Goal: Information Seeking & Learning: Learn about a topic

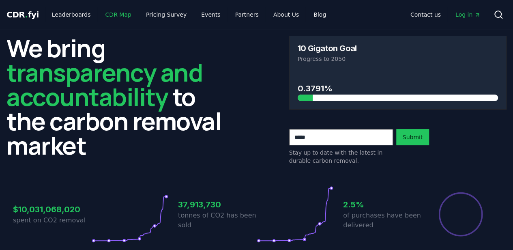
click at [138, 22] on link "CDR Map" at bounding box center [118, 14] width 39 height 15
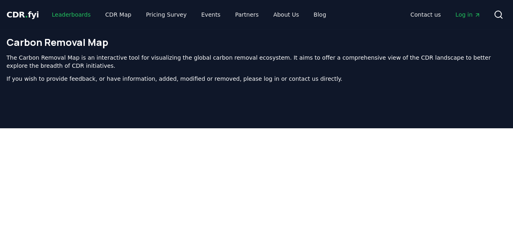
click at [81, 21] on link "Leaderboards" at bounding box center [71, 14] width 52 height 15
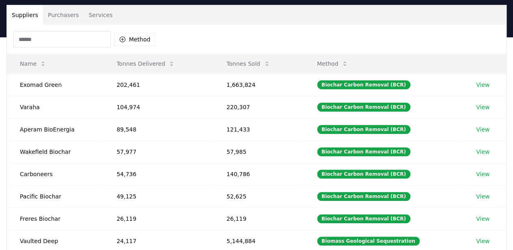
scroll to position [57, 0]
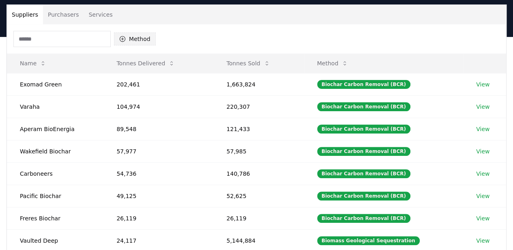
click at [125, 42] on icon "button" at bounding box center [123, 39] width 6 height 6
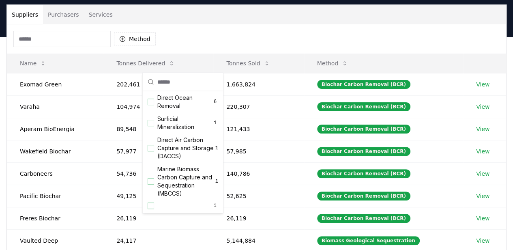
scroll to position [458, 0]
click at [151, 178] on div "Suggestions" at bounding box center [151, 181] width 6 height 6
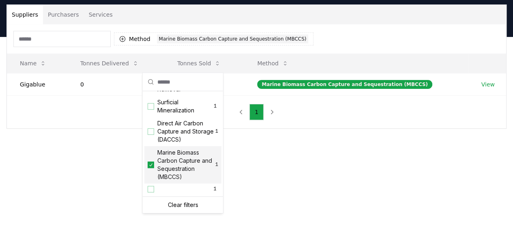
click at [121, 161] on div "Suppliers Purchasers Services Method 1 Marine Biomass Carbon Capture and Seques…" at bounding box center [256, 99] width 513 height 124
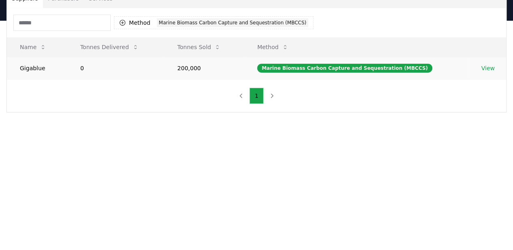
scroll to position [81, 0]
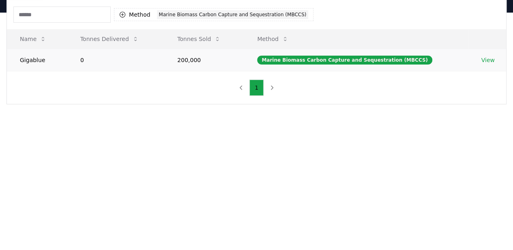
click at [488, 64] on link "View" at bounding box center [487, 60] width 13 height 8
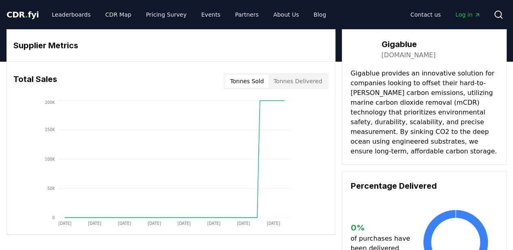
click at [235, 88] on button "Tonnes Sold" at bounding box center [246, 81] width 43 height 13
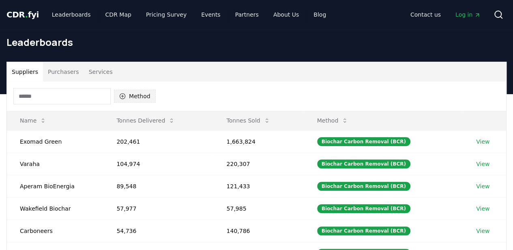
click at [126, 99] on icon "button" at bounding box center [122, 96] width 6 height 6
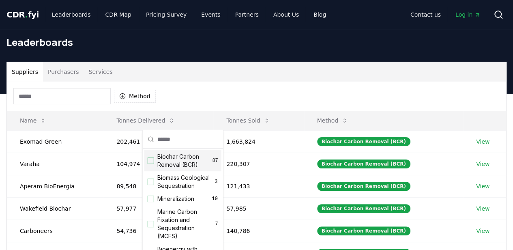
click at [158, 79] on div "Suppliers Purchasers Services" at bounding box center [256, 71] width 499 height 19
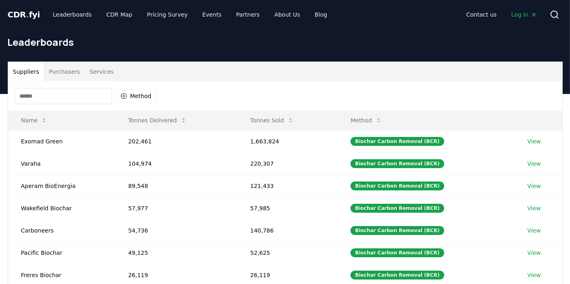
click at [80, 81] on button "Purchasers" at bounding box center [64, 71] width 41 height 19
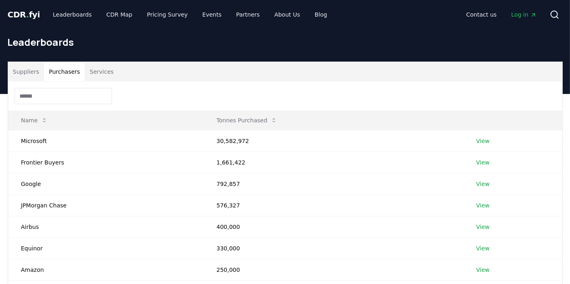
click at [118, 81] on button "Services" at bounding box center [102, 71] width 34 height 19
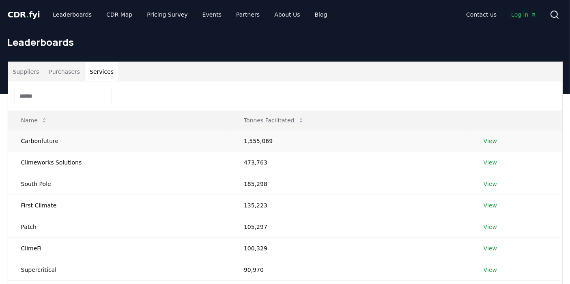
click at [54, 152] on td "Carbonfuture" at bounding box center [119, 140] width 223 height 21
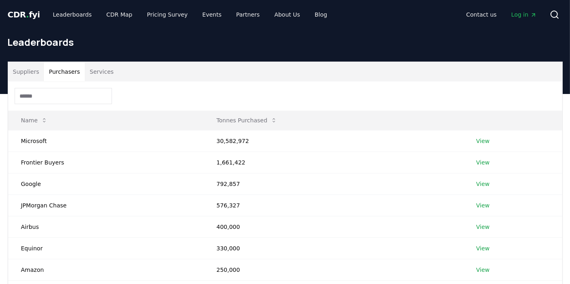
click at [76, 81] on button "Purchasers" at bounding box center [64, 71] width 41 height 19
click at [489, 145] on link "View" at bounding box center [482, 141] width 13 height 8
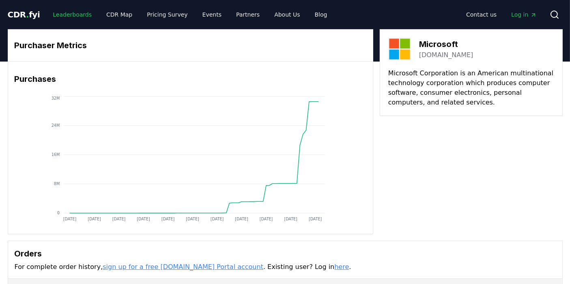
click at [87, 18] on link "Leaderboards" at bounding box center [72, 14] width 52 height 15
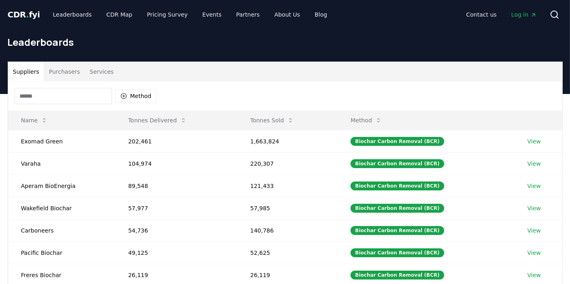
click at [511, 19] on span "Log in" at bounding box center [523, 15] width 25 height 8
click at [84, 21] on link "Leaderboards" at bounding box center [72, 14] width 52 height 15
click at [381, 124] on icon at bounding box center [378, 120] width 6 height 6
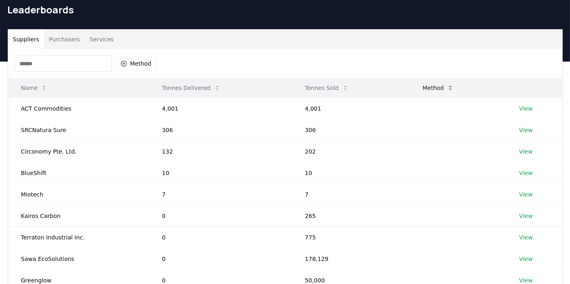
scroll to position [30, 0]
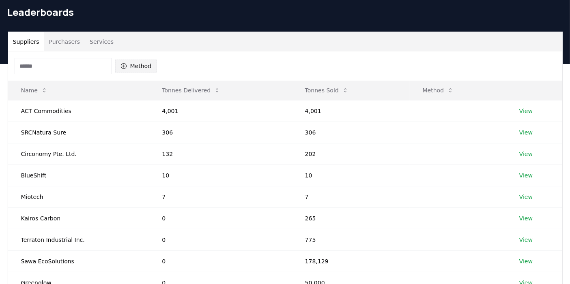
click at [127, 69] on icon "button" at bounding box center [123, 66] width 6 height 6
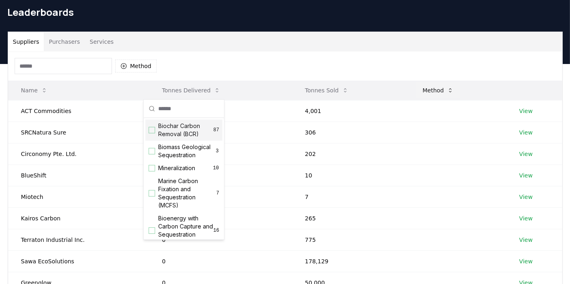
click at [444, 99] on button "Method" at bounding box center [438, 90] width 44 height 16
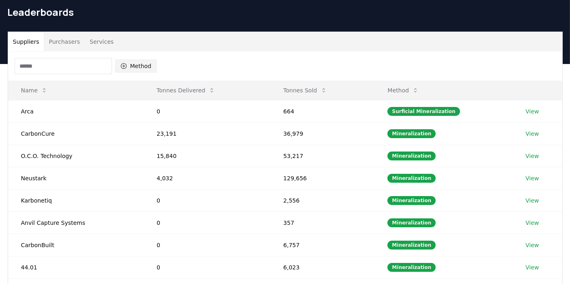
click at [127, 69] on icon "button" at bounding box center [123, 66] width 6 height 6
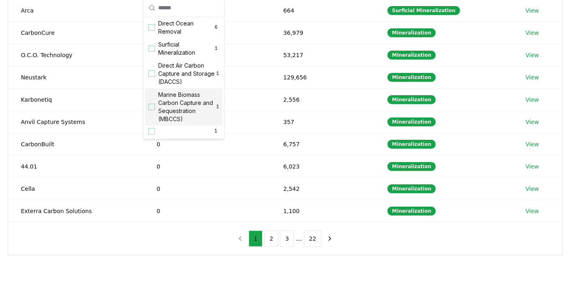
scroll to position [131, 0]
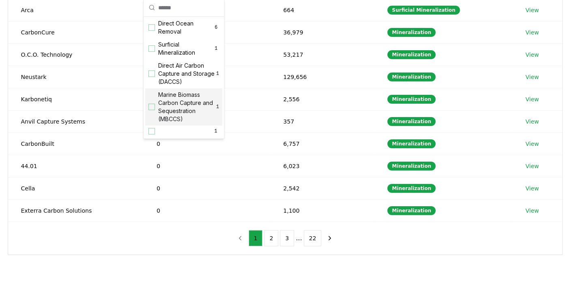
click at [154, 104] on div "Suggestions" at bounding box center [151, 107] width 6 height 6
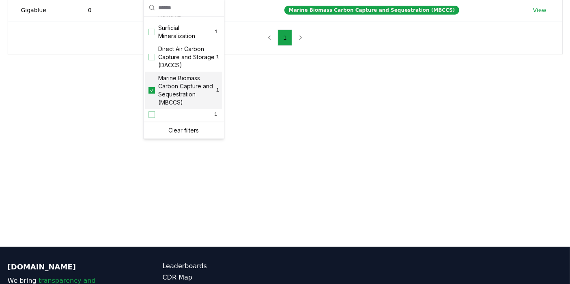
click at [298, 87] on div "Suppliers Purchasers Services Method 1 Marine Biomass Carbon Capture and Seques…" at bounding box center [285, 25] width 570 height 124
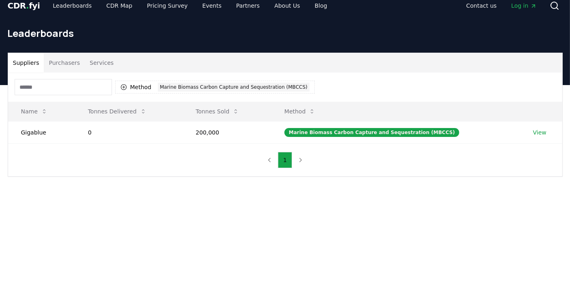
scroll to position [11, 0]
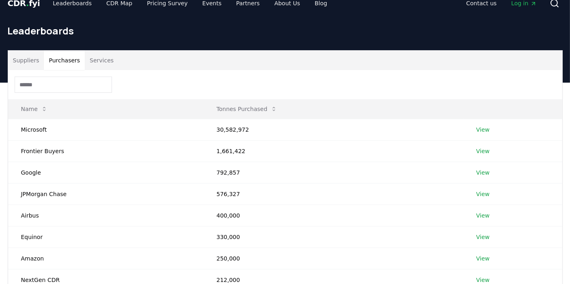
click at [81, 70] on button "Purchasers" at bounding box center [64, 60] width 41 height 19
click at [29, 70] on button "Suppliers" at bounding box center [26, 60] width 36 height 19
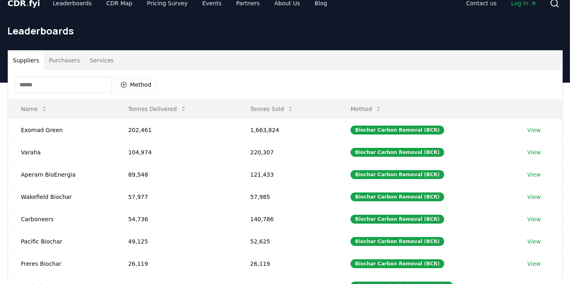
click at [79, 70] on button "Purchasers" at bounding box center [64, 60] width 41 height 19
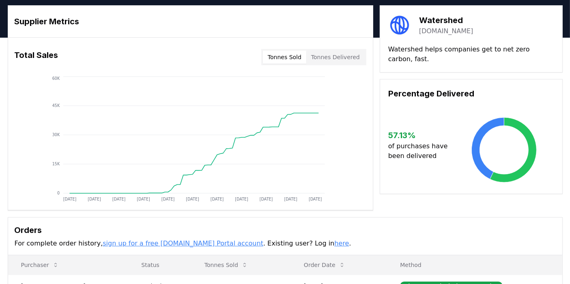
scroll to position [22, 0]
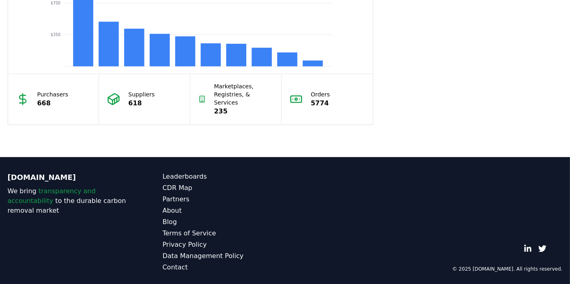
scroll to position [785, 0]
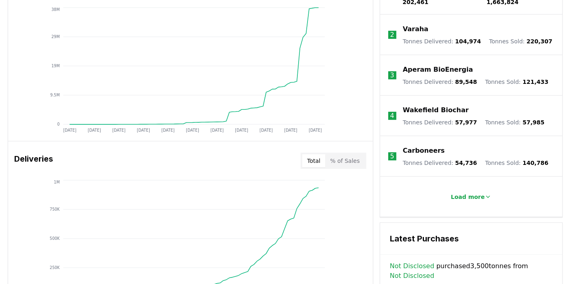
scroll to position [373, 0]
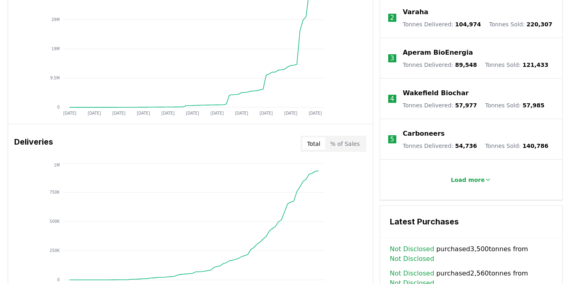
scroll to position [390, 0]
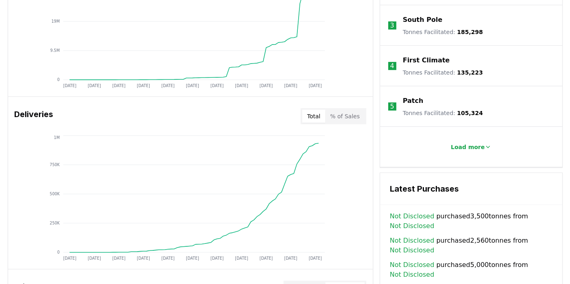
scroll to position [418, 0]
click at [489, 150] on icon at bounding box center [487, 147] width 6 height 6
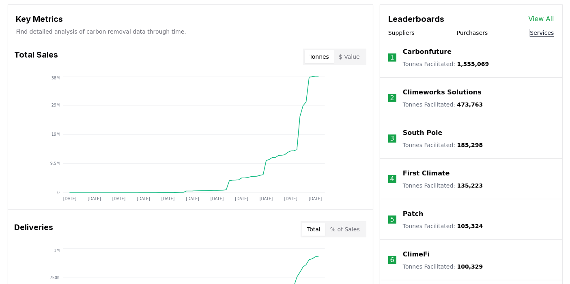
scroll to position [304, 0]
click at [424, 57] on p "Carbonfuture" at bounding box center [427, 52] width 49 height 10
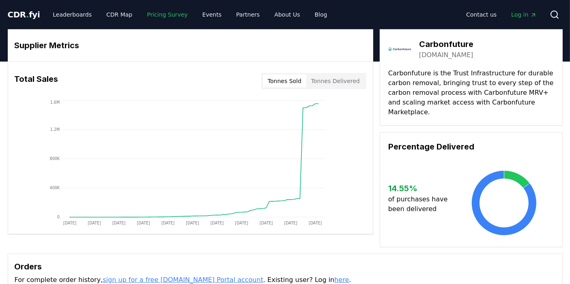
click at [190, 20] on link "Pricing Survey" at bounding box center [167, 14] width 54 height 15
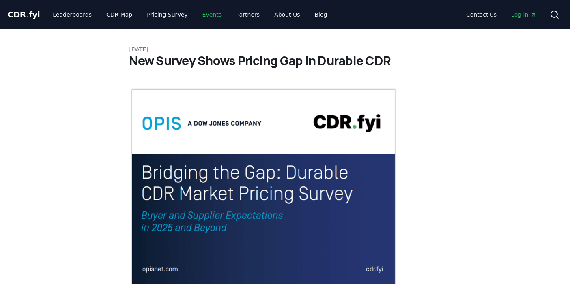
click at [228, 19] on link "Events" at bounding box center [212, 14] width 32 height 15
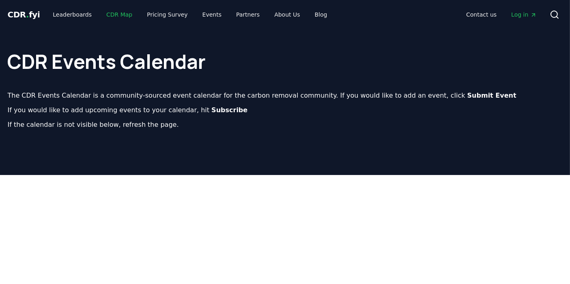
click at [137, 21] on link "CDR Map" at bounding box center [119, 14] width 39 height 15
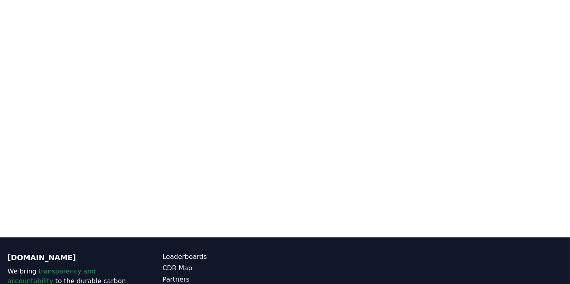
scroll to position [175, 0]
